Goal: Information Seeking & Learning: Learn about a topic

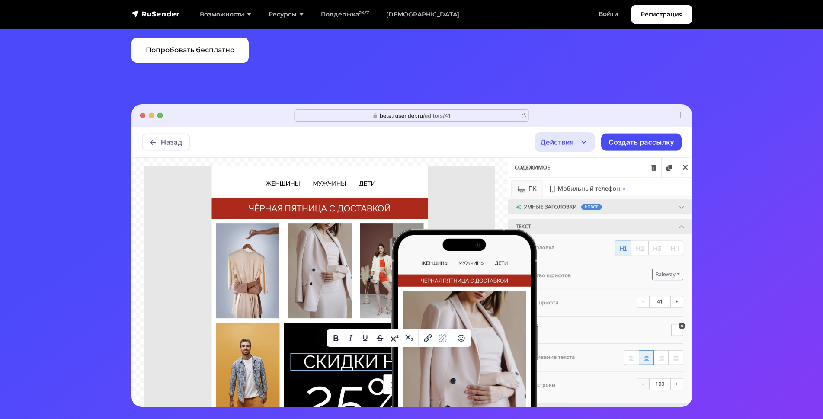
scroll to position [100, 0]
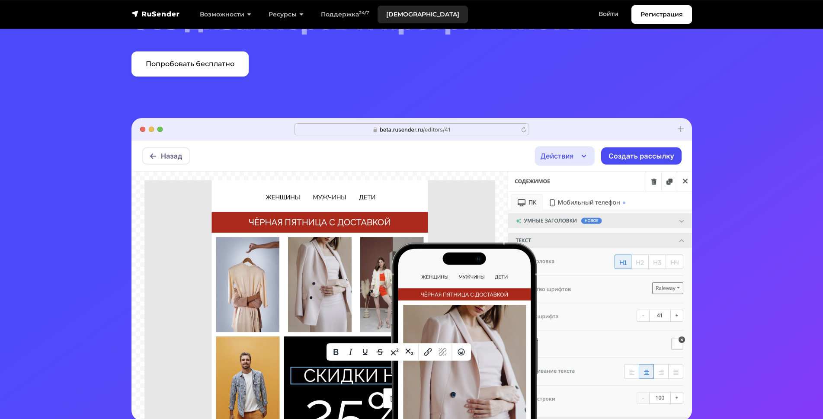
click at [390, 10] on link "[DEMOGRAPHIC_DATA]" at bounding box center [423, 15] width 90 height 18
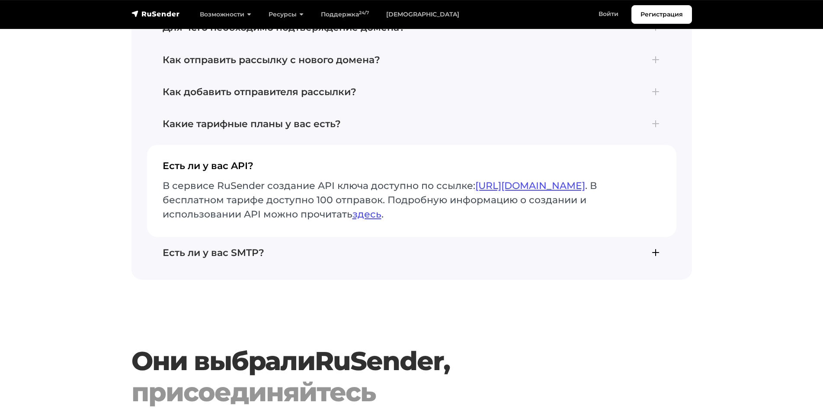
scroll to position [2137, 0]
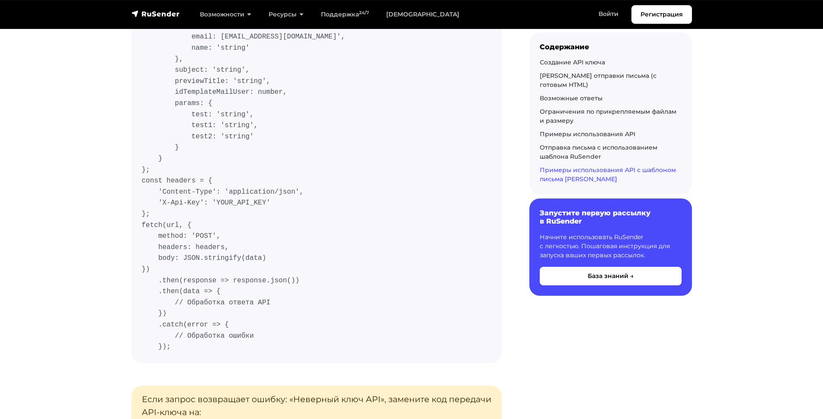
scroll to position [7365, 0]
